Goal: Information Seeking & Learning: Learn about a topic

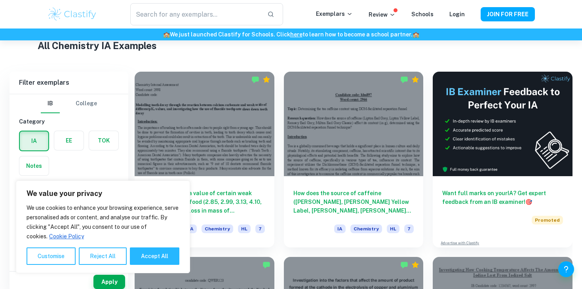
scroll to position [205, 0]
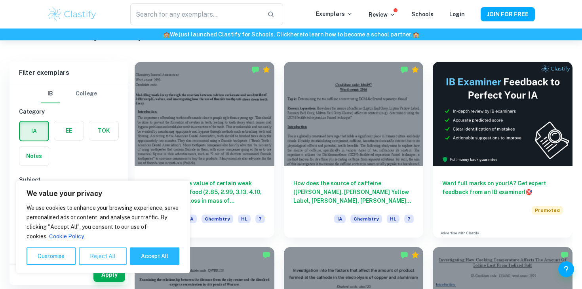
click at [98, 254] on button "Reject All" at bounding box center [103, 256] width 48 height 17
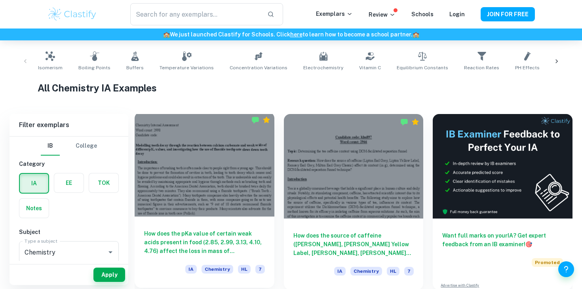
scroll to position [155, 0]
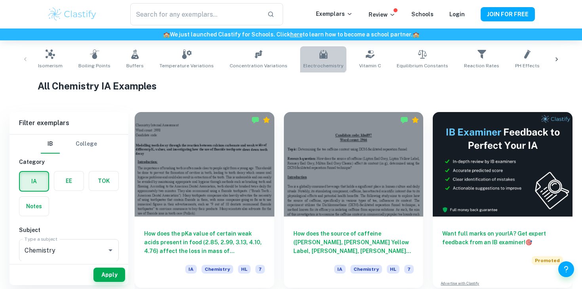
click at [319, 53] on icon at bounding box center [324, 55] width 10 height 10
type input "Electrochemistry"
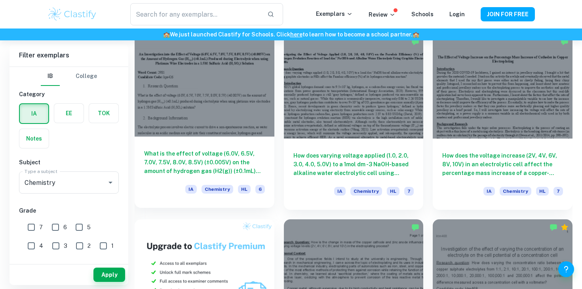
scroll to position [416, 0]
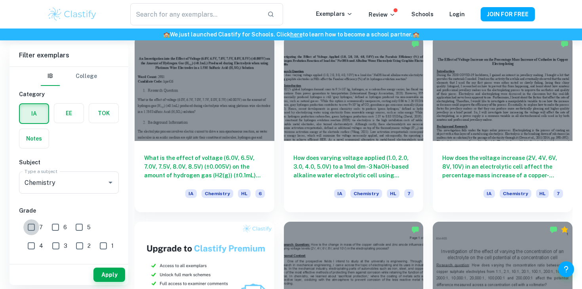
click at [33, 227] on input "7" at bounding box center [31, 227] width 16 height 16
checkbox input "true"
click at [108, 273] on button "Apply" at bounding box center [109, 275] width 32 height 14
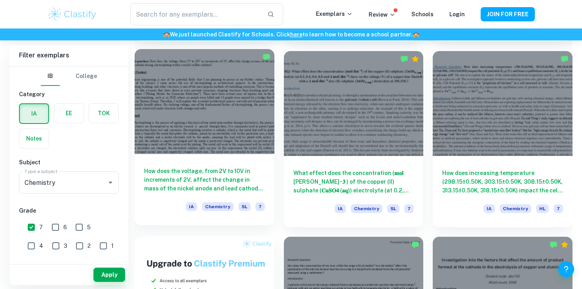
scroll to position [400, 0]
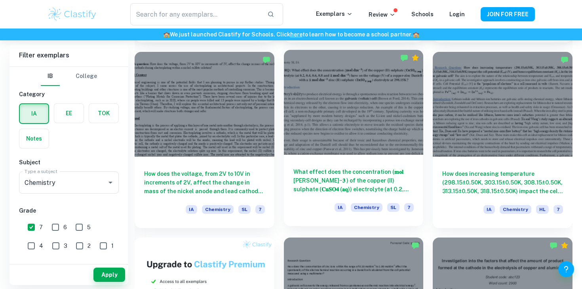
click at [358, 169] on h6 "What effect does the concentration (𝐦𝐨𝐥 [PERSON_NAME]−𝟑 ) of the copper (II) su…" at bounding box center [353, 181] width 121 height 26
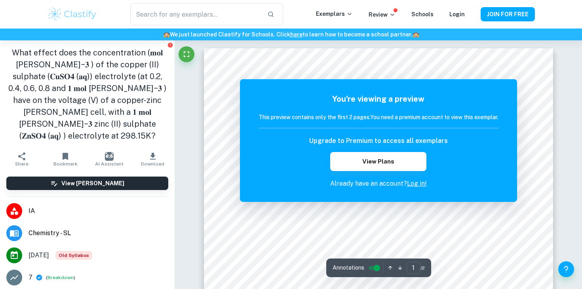
click at [415, 184] on link "Log in!" at bounding box center [417, 184] width 20 height 8
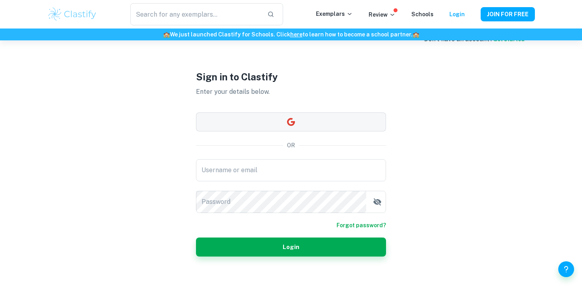
scroll to position [23, 0]
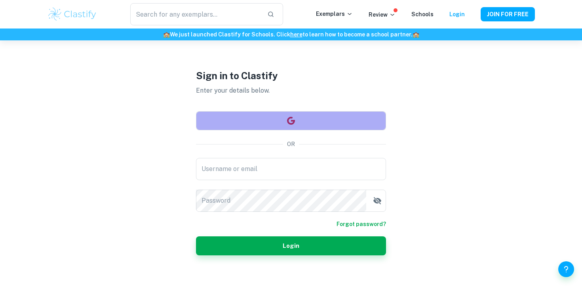
click at [290, 124] on icon "button" at bounding box center [291, 121] width 8 height 8
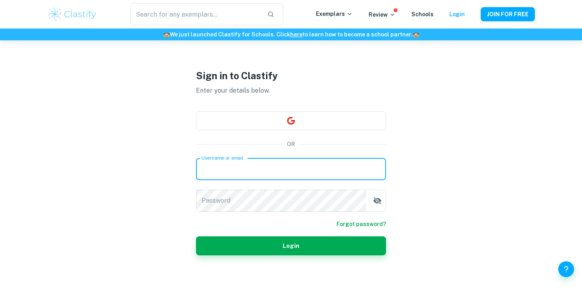
click at [252, 165] on input "Username or email" at bounding box center [291, 169] width 190 height 22
type input "[EMAIL_ADDRESS][DOMAIN_NAME]"
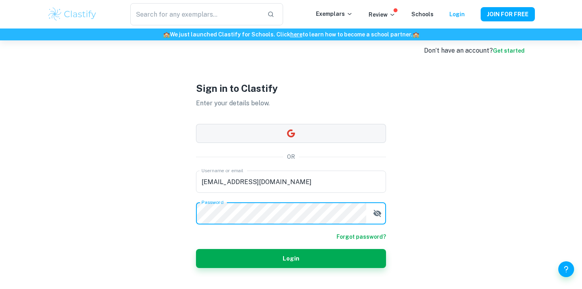
scroll to position [10, 0]
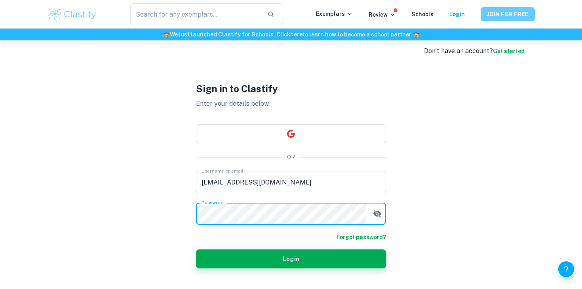
click at [504, 17] on button "JOIN FOR FREE" at bounding box center [508, 14] width 54 height 14
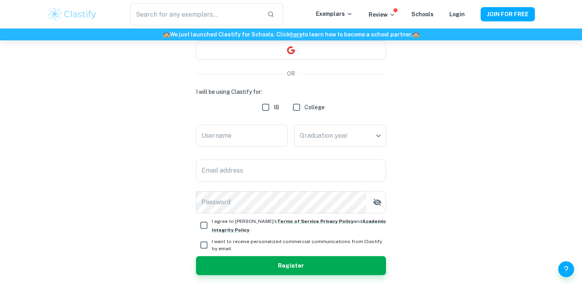
scroll to position [87, 0]
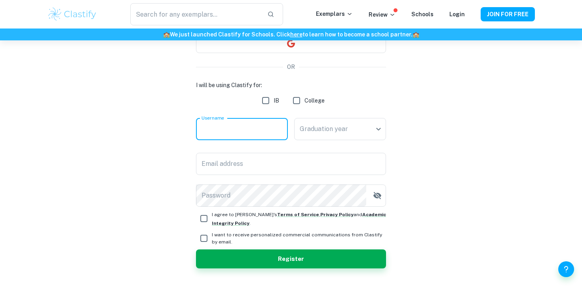
click at [262, 133] on input "Username" at bounding box center [242, 129] width 92 height 22
click at [267, 104] on input "IB" at bounding box center [266, 101] width 16 height 16
checkbox input "true"
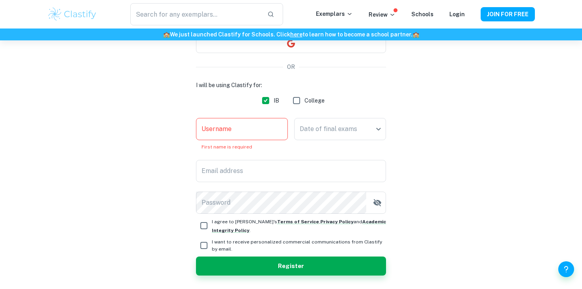
click at [253, 130] on input "Username" at bounding box center [242, 129] width 92 height 22
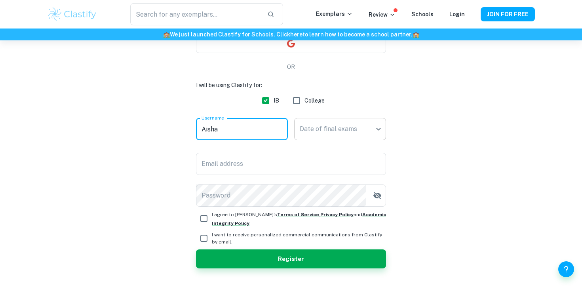
type input "Aisha"
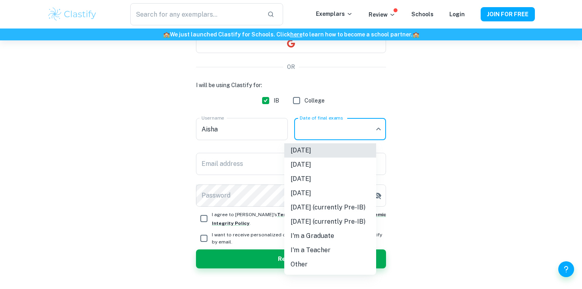
click at [326, 132] on body "We value your privacy We use cookies to enhance your browsing experience, serve…" at bounding box center [291, 97] width 582 height 289
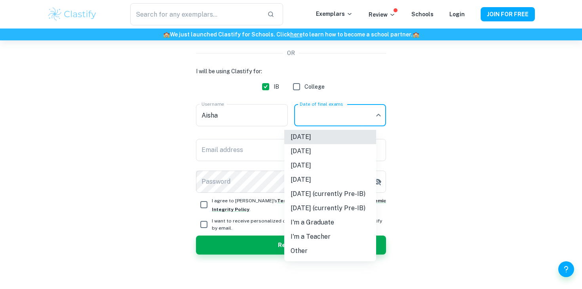
scroll to position [104, 0]
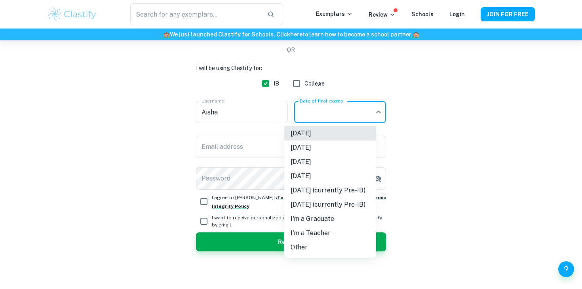
click at [324, 159] on li "[DATE]" at bounding box center [330, 162] width 92 height 14
type input "M26"
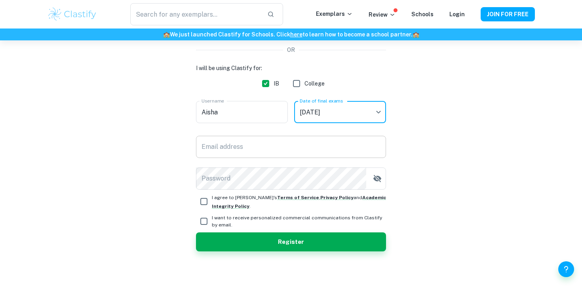
click at [266, 149] on input "Email address" at bounding box center [291, 147] width 190 height 22
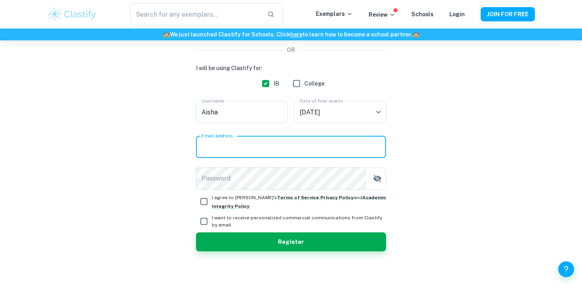
type input "[EMAIL_ADDRESS][DOMAIN_NAME]"
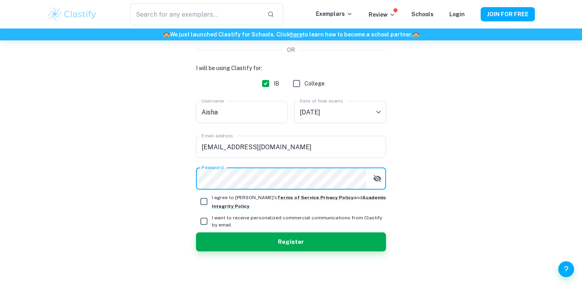
click at [204, 206] on input "I agree to [PERSON_NAME]'s Terms of Service , Privacy Policy and Academic Integ…" at bounding box center [204, 202] width 16 height 16
checkbox input "true"
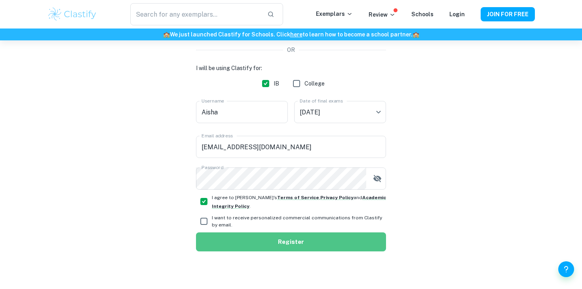
click at [228, 239] on button "Register" at bounding box center [291, 241] width 190 height 19
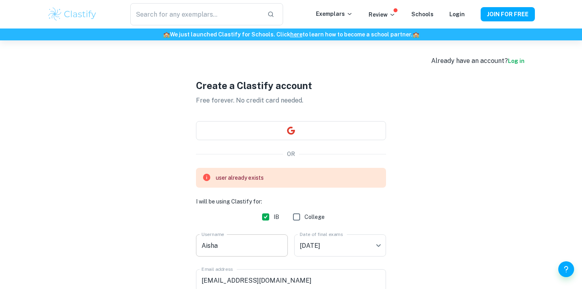
scroll to position [10, 0]
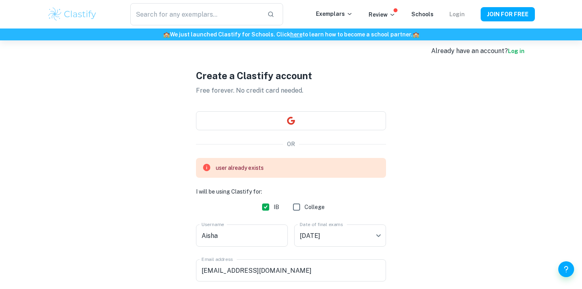
click at [459, 15] on link "Login" at bounding box center [456, 14] width 15 height 6
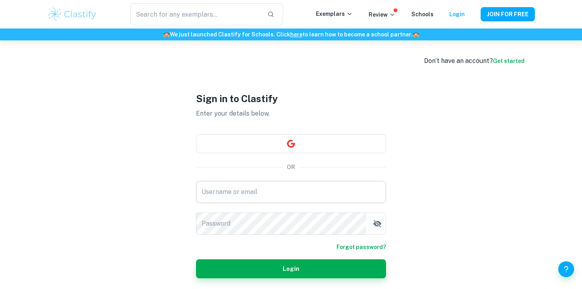
click at [255, 198] on input "Username or email" at bounding box center [291, 192] width 190 height 22
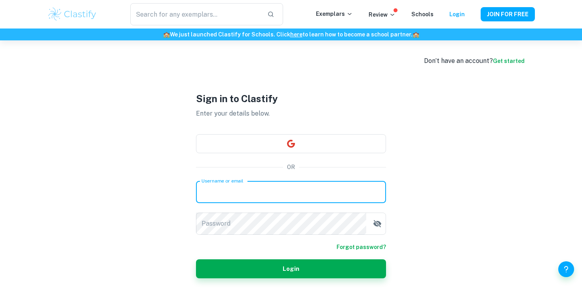
type input "[EMAIL_ADDRESS][DOMAIN_NAME]"
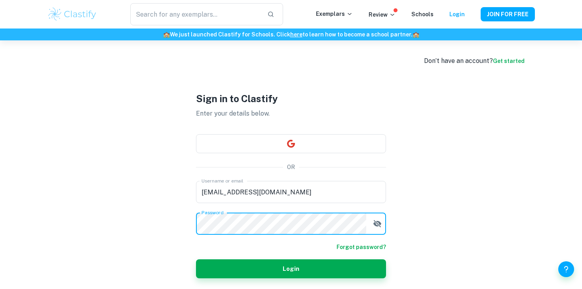
click at [196, 259] on button "Login" at bounding box center [291, 268] width 190 height 19
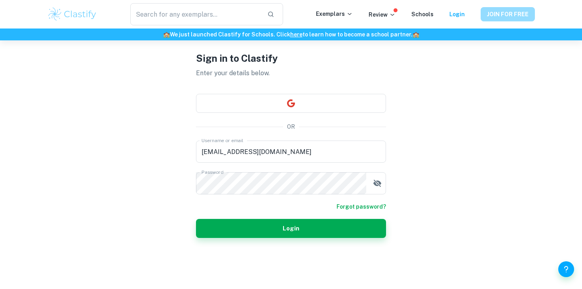
scroll to position [40, 0]
click at [486, 13] on button "JOIN FOR FREE" at bounding box center [508, 14] width 54 height 14
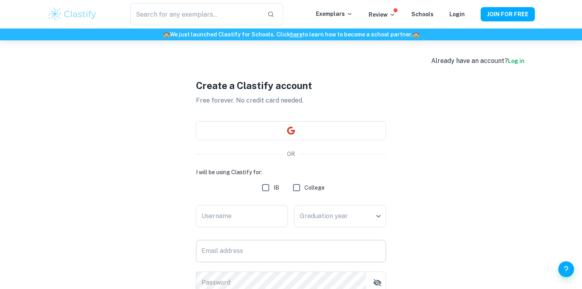
scroll to position [58, 0]
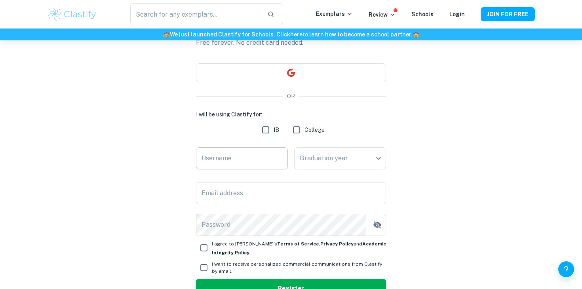
click at [238, 150] on input "Username" at bounding box center [242, 158] width 92 height 22
type input "aisha"
click at [333, 157] on body "We value your privacy We use cookies to enhance your browsing experience, serve…" at bounding box center [291, 127] width 582 height 289
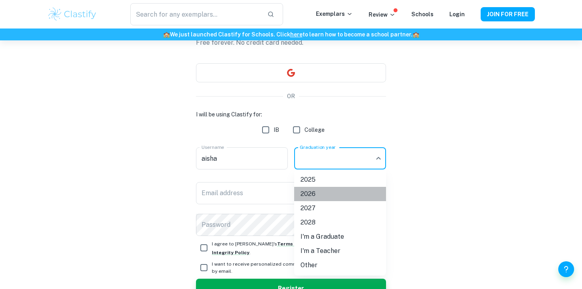
click at [320, 198] on li "2026" at bounding box center [340, 194] width 92 height 14
type input "2026"
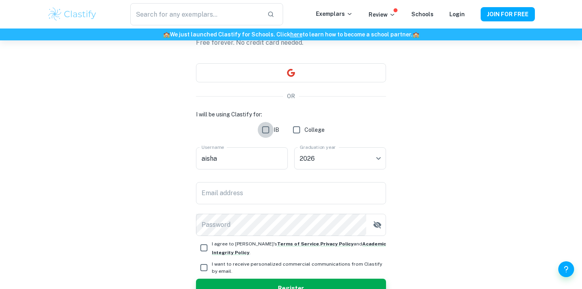
click at [270, 129] on input "IB" at bounding box center [266, 130] width 16 height 16
checkbox input "true"
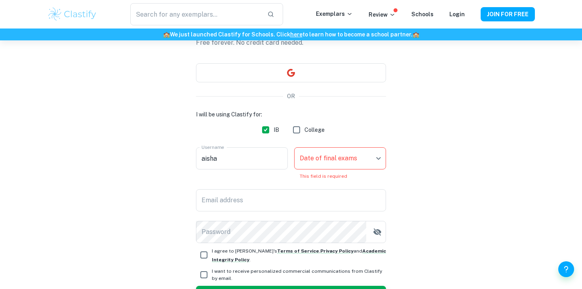
click at [333, 161] on body "We value your privacy We use cookies to enhance your browsing experience, serve…" at bounding box center [291, 127] width 582 height 289
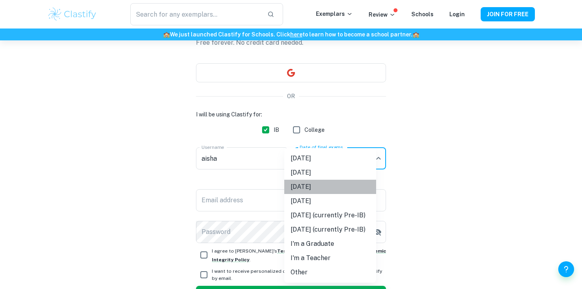
click at [323, 190] on li "[DATE]" at bounding box center [330, 187] width 92 height 14
type input "M26"
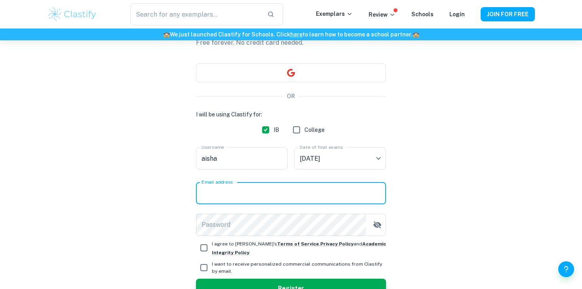
click at [271, 201] on input "Email address" at bounding box center [291, 193] width 190 height 22
type input "[EMAIL_ADDRESS][DOMAIN_NAME]"
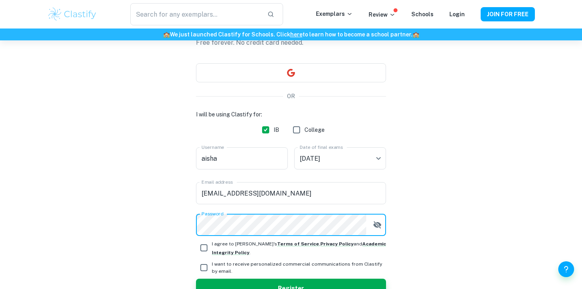
click at [204, 248] on input "I agree to [PERSON_NAME]'s Terms of Service , Privacy Policy and Academic Integ…" at bounding box center [204, 248] width 16 height 16
checkbox input "true"
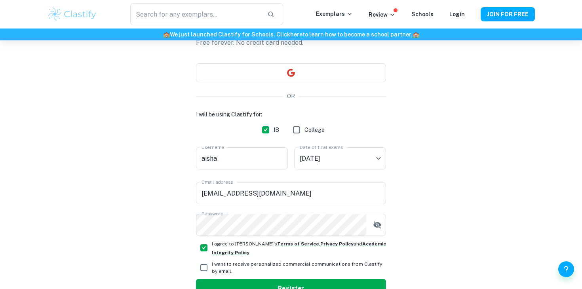
click at [248, 284] on button "Register" at bounding box center [291, 288] width 190 height 19
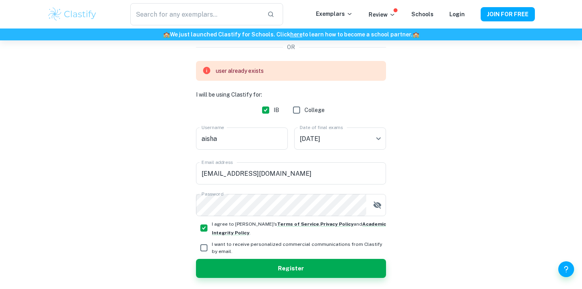
scroll to position [116, 0]
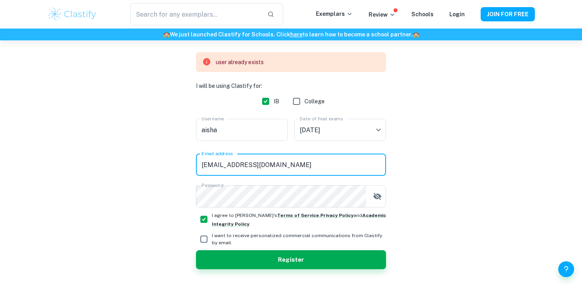
click at [305, 164] on input "[EMAIL_ADDRESS][DOMAIN_NAME]" at bounding box center [291, 165] width 190 height 22
drag, startPoint x: 305, startPoint y: 164, endPoint x: 174, endPoint y: 164, distance: 131.5
click at [173, 164] on div "Create a Clastify account Free forever. No credit card needed. OR user already …" at bounding box center [291, 116] width 488 height 383
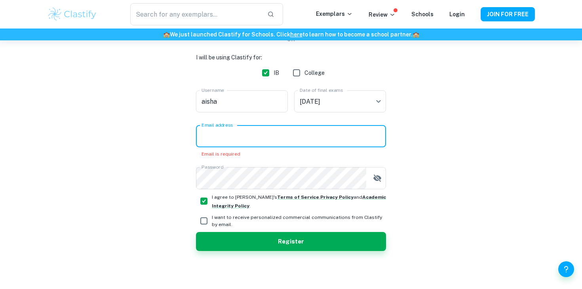
scroll to position [115, 0]
click at [216, 130] on input "Email address" at bounding box center [291, 136] width 190 height 22
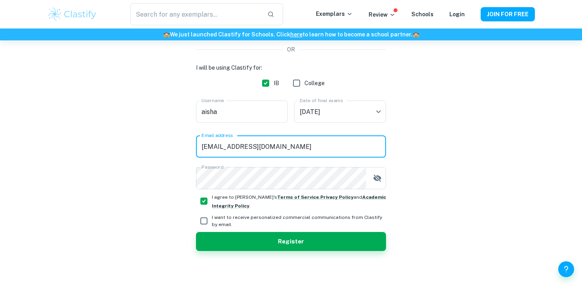
scroll to position [105, 0]
click at [256, 240] on button "Register" at bounding box center [291, 241] width 190 height 19
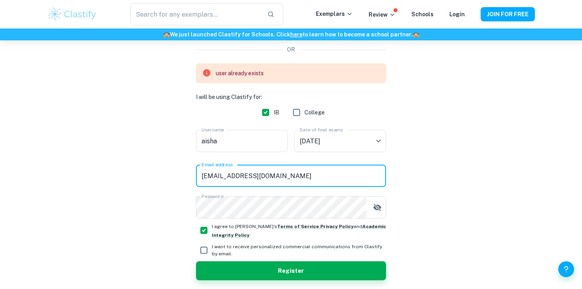
drag, startPoint x: 294, startPoint y: 171, endPoint x: 220, endPoint y: 169, distance: 74.1
click at [220, 169] on input "[EMAIL_ADDRESS][DOMAIN_NAME]" at bounding box center [291, 176] width 190 height 22
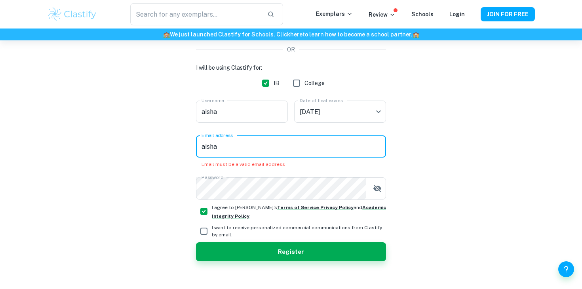
type input "[EMAIL_ADDRESS][DOMAIN_NAME]"
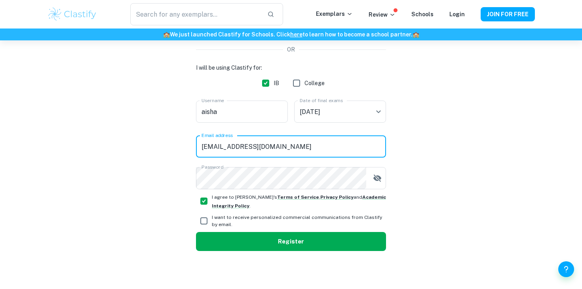
click at [234, 242] on button "Register" at bounding box center [291, 241] width 190 height 19
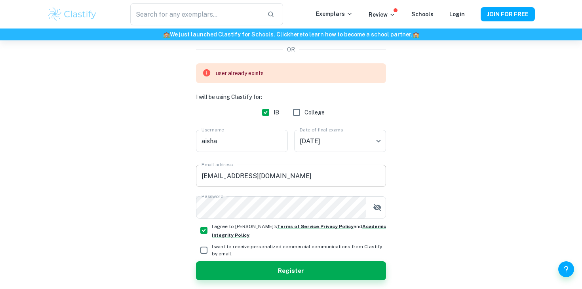
click at [300, 177] on input "[EMAIL_ADDRESS][DOMAIN_NAME]" at bounding box center [291, 176] width 190 height 22
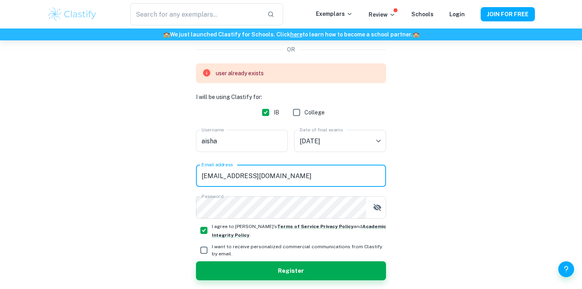
click at [280, 175] on input "[EMAIL_ADDRESS][DOMAIN_NAME]" at bounding box center [291, 176] width 190 height 22
click at [242, 172] on input "[EMAIL_ADDRESS][DOMAIN_NAME]" at bounding box center [291, 176] width 190 height 22
click at [261, 144] on div "user already exists I will be using Clastify for: IB College Username aisha Use…" at bounding box center [291, 140] width 190 height 155
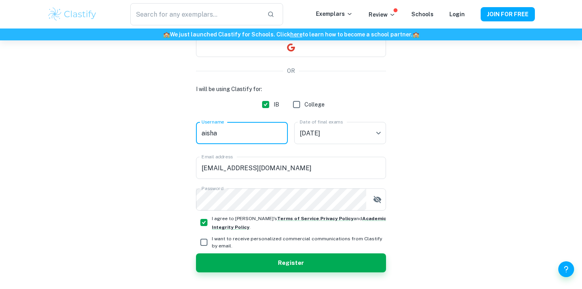
scroll to position [83, 0]
type input "a"
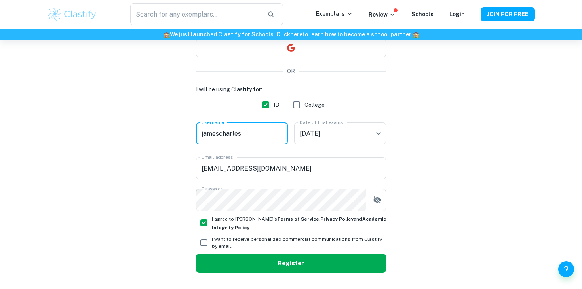
type input "jamescharles"
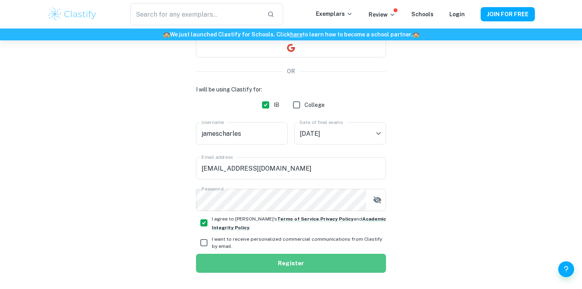
click at [280, 268] on button "Register" at bounding box center [291, 263] width 190 height 19
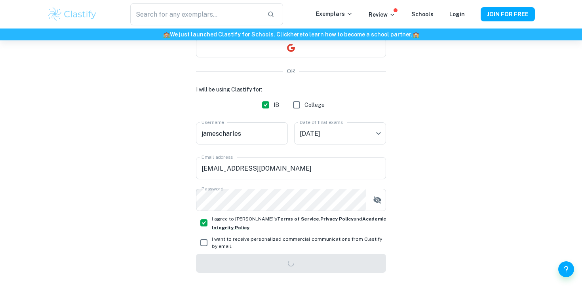
scroll to position [40, 0]
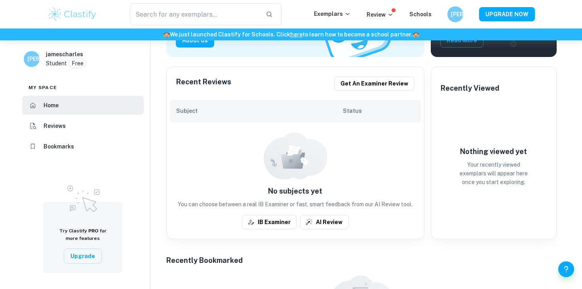
scroll to position [173, 0]
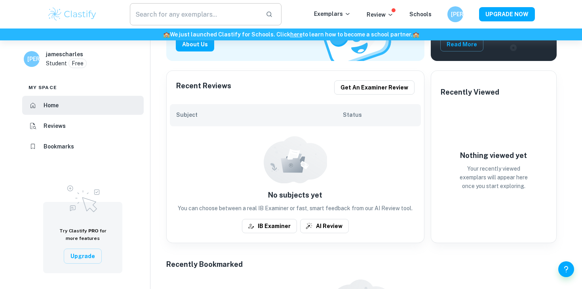
click at [172, 17] on input "text" at bounding box center [194, 14] width 129 height 22
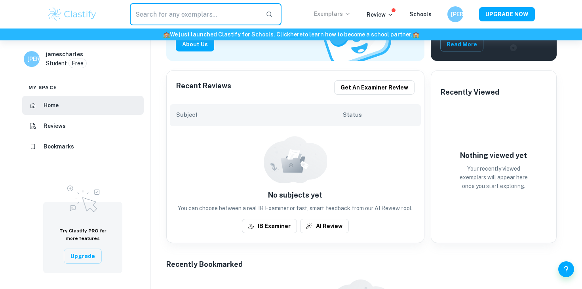
click at [345, 16] on p "Exemplars" at bounding box center [332, 14] width 37 height 9
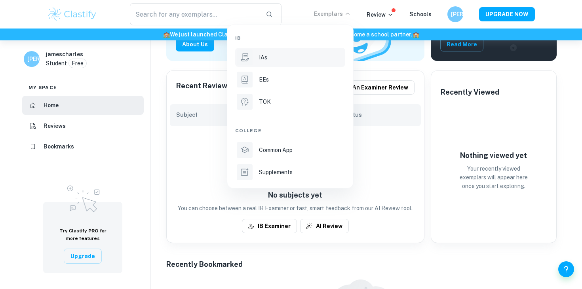
click at [266, 57] on p "IAs" at bounding box center [263, 57] width 8 height 9
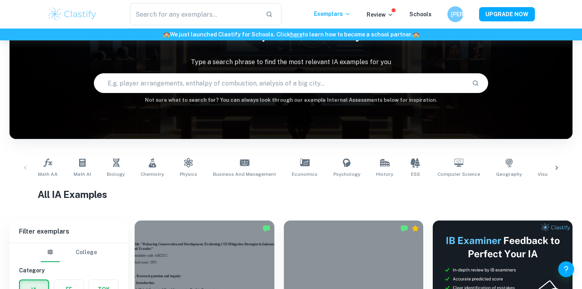
scroll to position [48, 0]
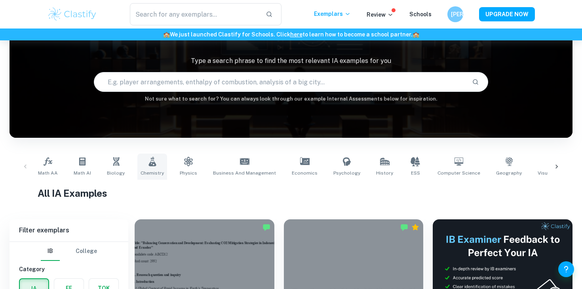
click at [151, 164] on icon at bounding box center [153, 162] width 8 height 10
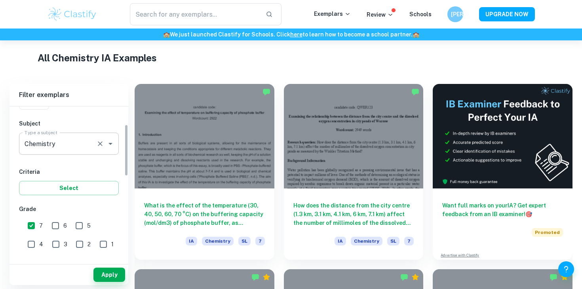
scroll to position [96, 0]
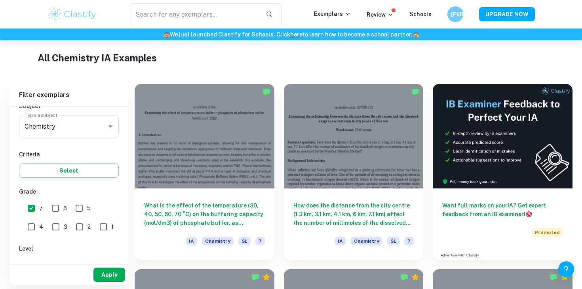
click at [111, 274] on button "Apply" at bounding box center [109, 275] width 32 height 14
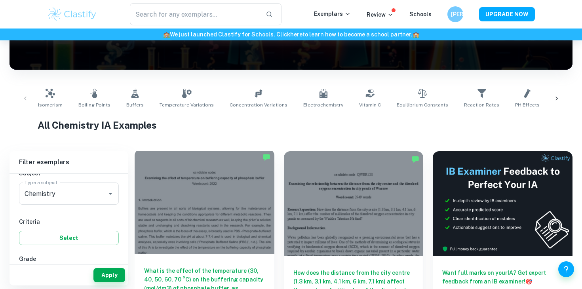
scroll to position [116, 0]
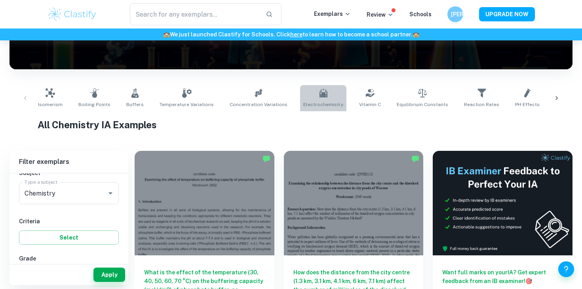
click at [329, 97] on link "Electrochemistry" at bounding box center [323, 98] width 46 height 26
type input "Electrochemistry"
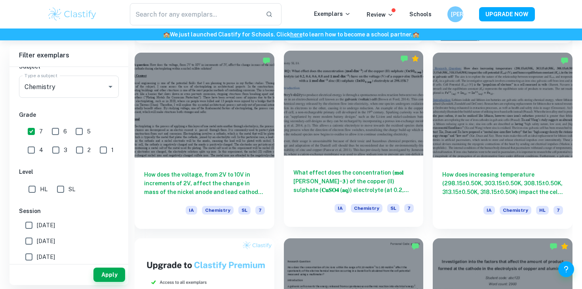
scroll to position [398, 0]
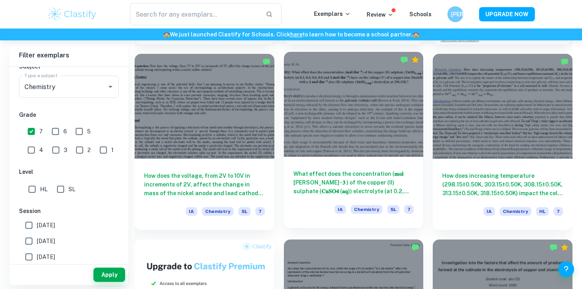
click at [332, 173] on h6 "What effect does the concentration (𝐦𝐨𝐥 [PERSON_NAME]−𝟑 ) of the copper (II) su…" at bounding box center [353, 182] width 121 height 26
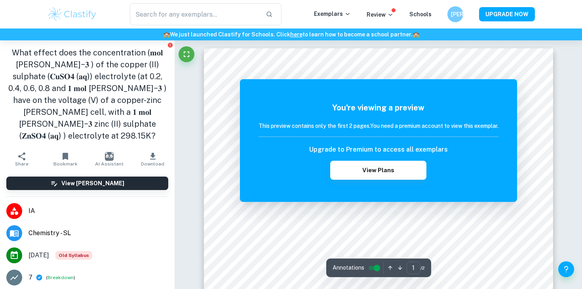
scroll to position [29, 0]
click at [183, 55] on icon "Fullscreen" at bounding box center [187, 55] width 10 height 10
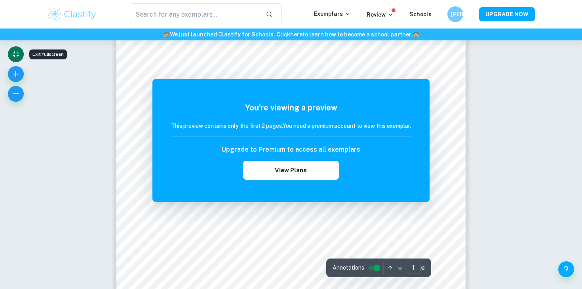
click at [14, 53] on icon "Exit fullscreen" at bounding box center [16, 54] width 6 height 6
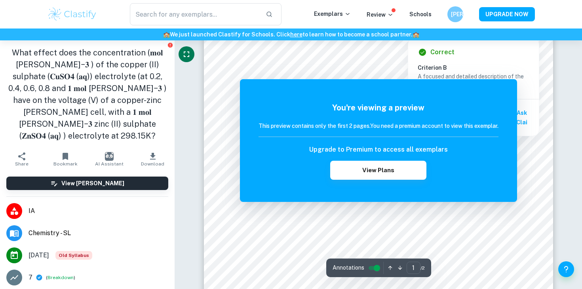
scroll to position [77, 0]
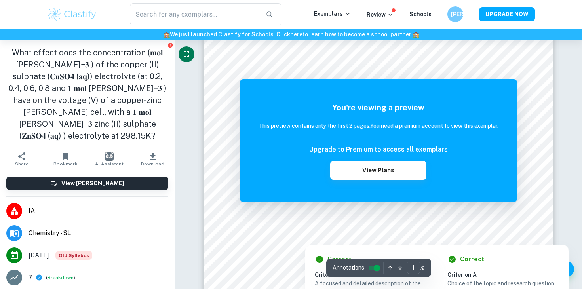
click at [244, 212] on div at bounding box center [383, 213] width 297 height 9
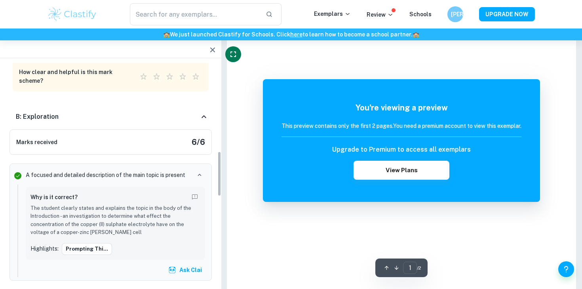
scroll to position [457, 0]
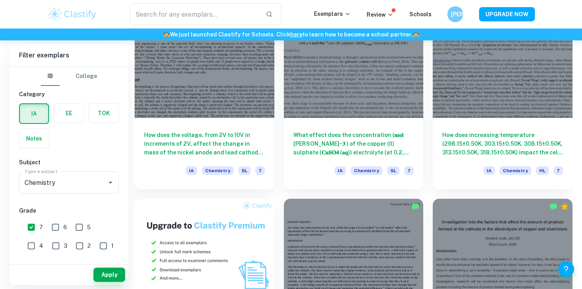
scroll to position [435, 0]
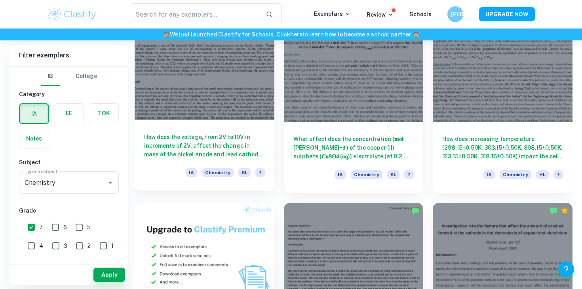
click at [196, 129] on div "How does the voltage, from 2V to 10V in increments of 2V, affect the change in …" at bounding box center [205, 155] width 140 height 71
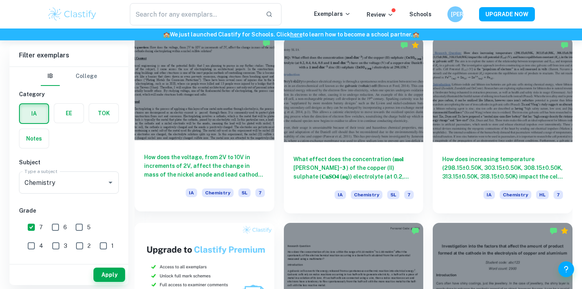
scroll to position [415, 0]
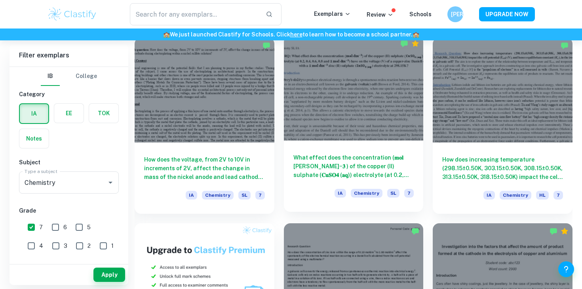
click at [335, 155] on h6 "What effect does the concentration (𝐦𝐨𝐥 [PERSON_NAME]−𝟑 ) of the copper (II) su…" at bounding box center [353, 166] width 121 height 26
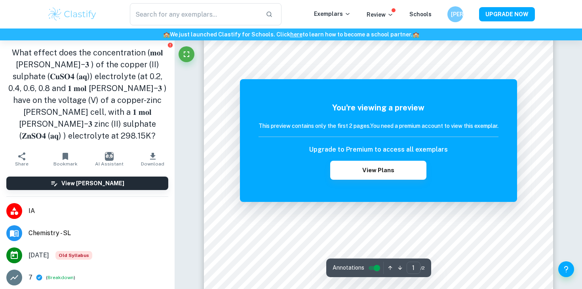
scroll to position [74, 0]
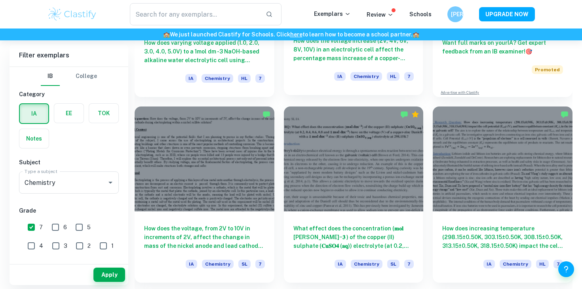
scroll to position [347, 0]
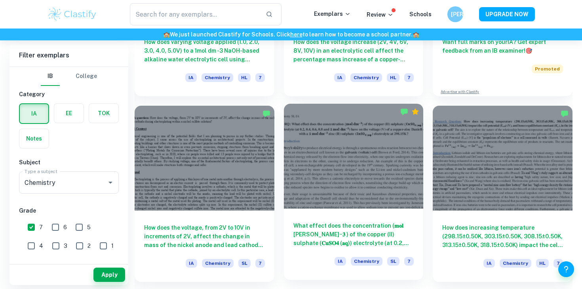
click at [343, 206] on div at bounding box center [354, 156] width 140 height 105
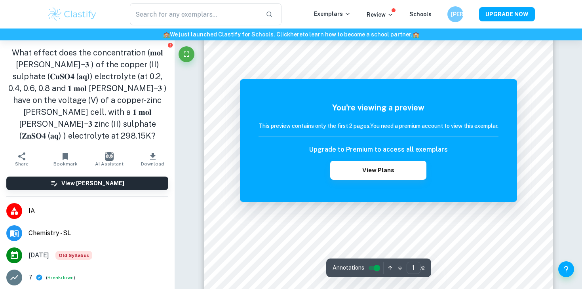
scroll to position [89, 0]
